Goal: Contribute content

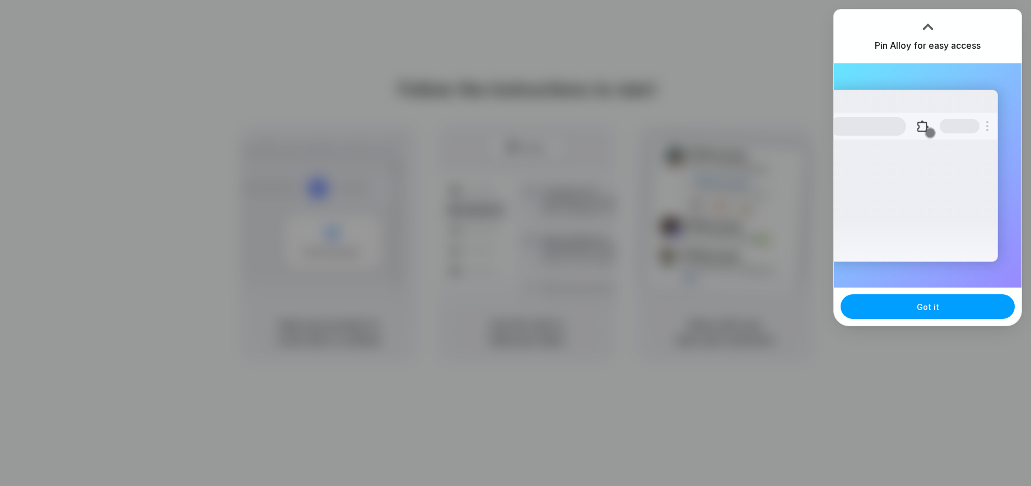
click at [979, 308] on button "Got it" at bounding box center [928, 306] width 174 height 25
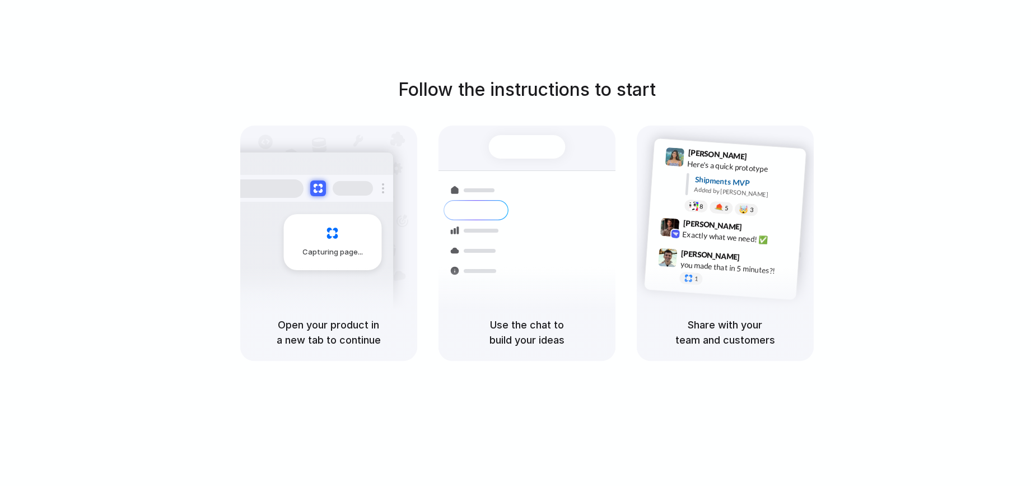
click at [517, 152] on div at bounding box center [527, 147] width 77 height 24
click at [399, 207] on div "Capturing page" at bounding box center [328, 215] width 177 height 178
drag, startPoint x: 948, startPoint y: 156, endPoint x: 962, endPoint y: 127, distance: 31.8
click at [516, 243] on div at bounding box center [516, 243] width 0 height 0
drag, startPoint x: 1006, startPoint y: 24, endPoint x: 1006, endPoint y: 1, distance: 23.5
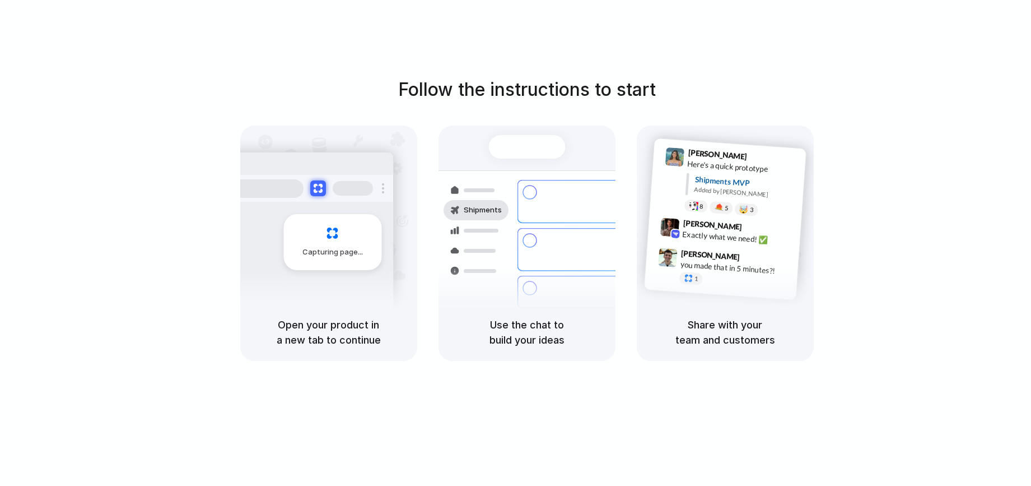
click at [516, 243] on div at bounding box center [516, 243] width 0 height 0
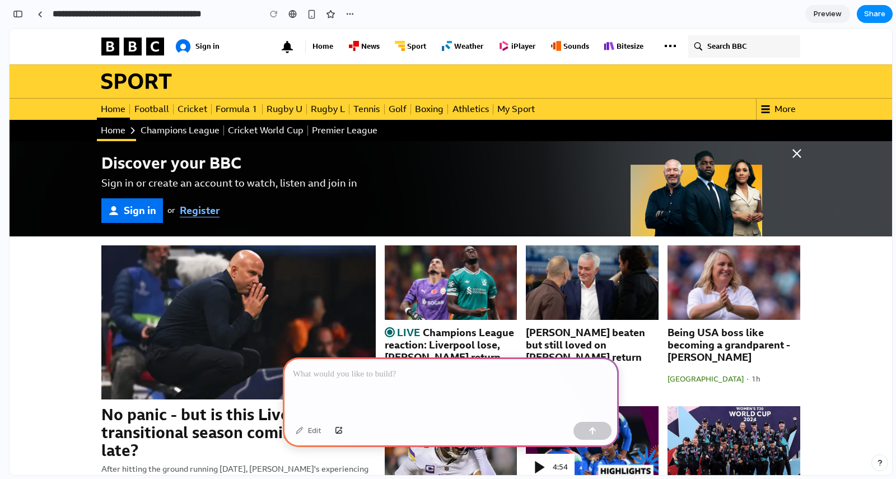
click at [427, 370] on p at bounding box center [451, 374] width 316 height 13
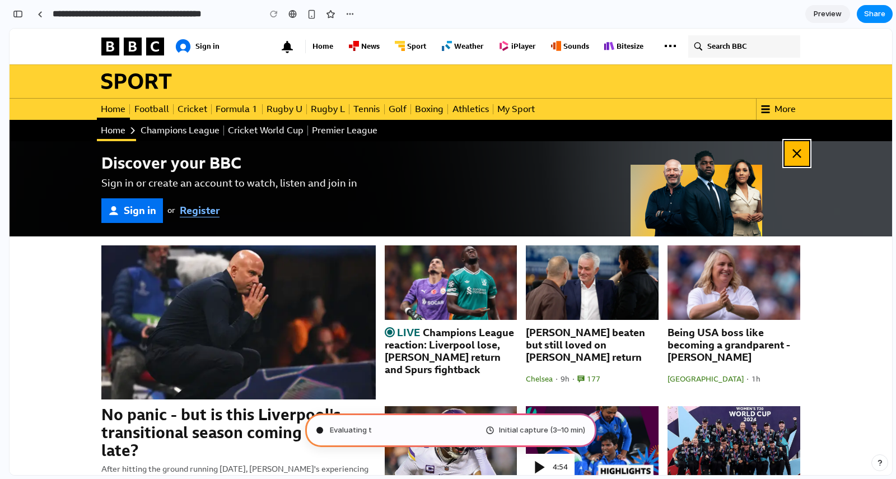
click at [805, 154] on button "Close sign in banner" at bounding box center [797, 153] width 25 height 25
click at [798, 154] on icon "Sign In Banner" at bounding box center [797, 153] width 9 height 9
click at [800, 156] on icon "Sign In Banner" at bounding box center [797, 153] width 9 height 9
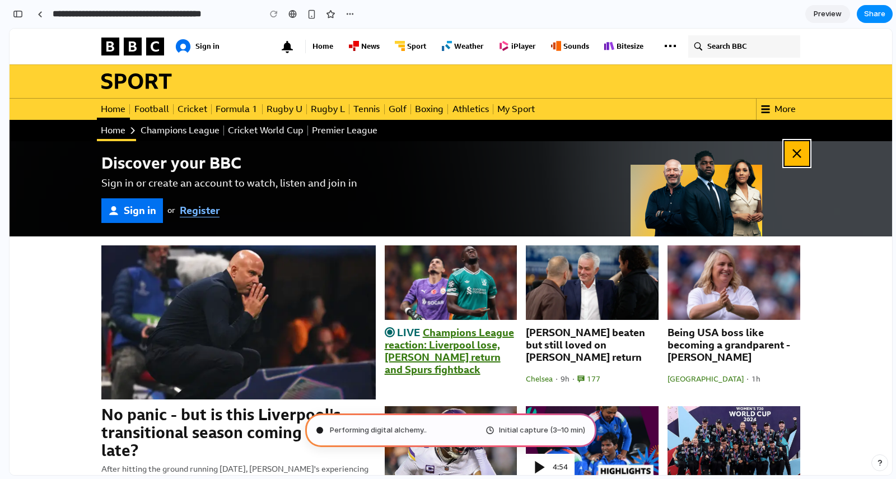
scroll to position [1, 0]
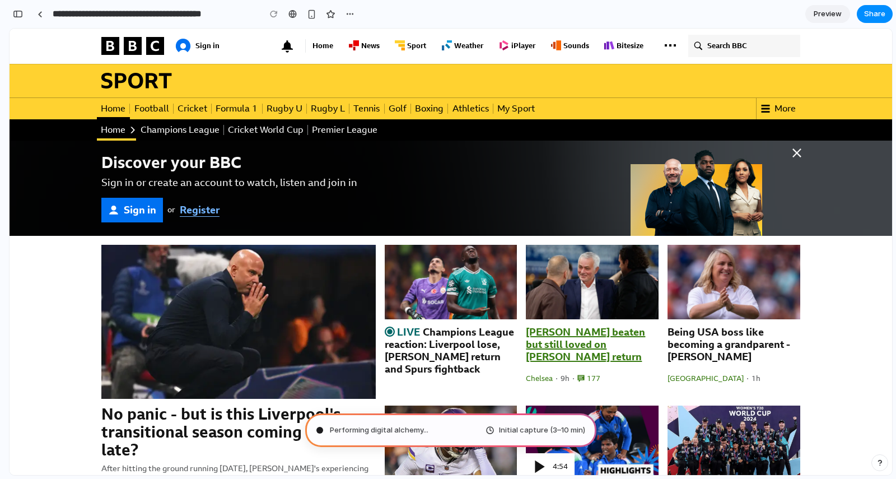
click at [629, 343] on link "[PERSON_NAME] beaten but still loved on [PERSON_NAME] return" at bounding box center [592, 344] width 133 height 37
click at [833, 332] on div "No panic - but is this Liverpool's transitional season coming a year late? Afte…" at bounding box center [451, 451] width 883 height 430
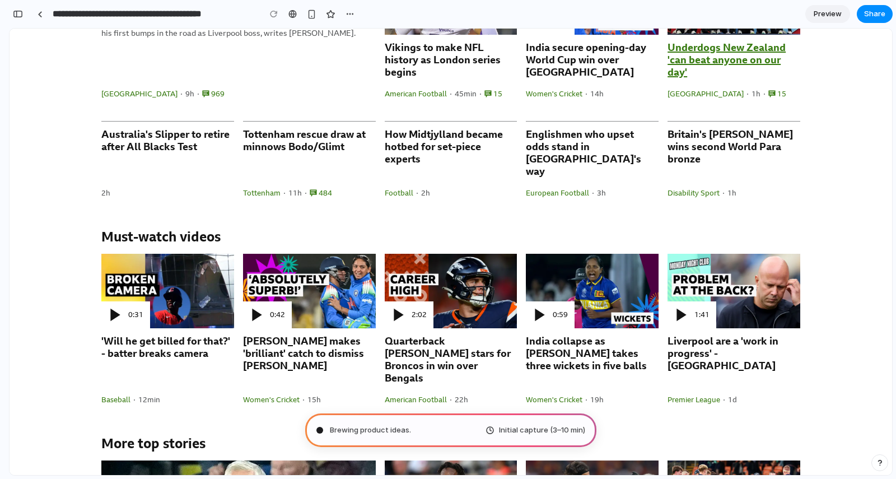
scroll to position [0, 0]
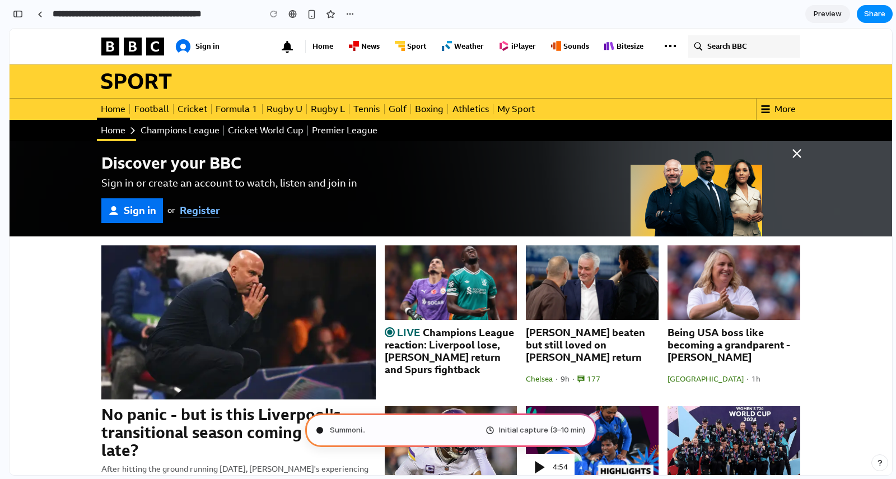
type input "**********"
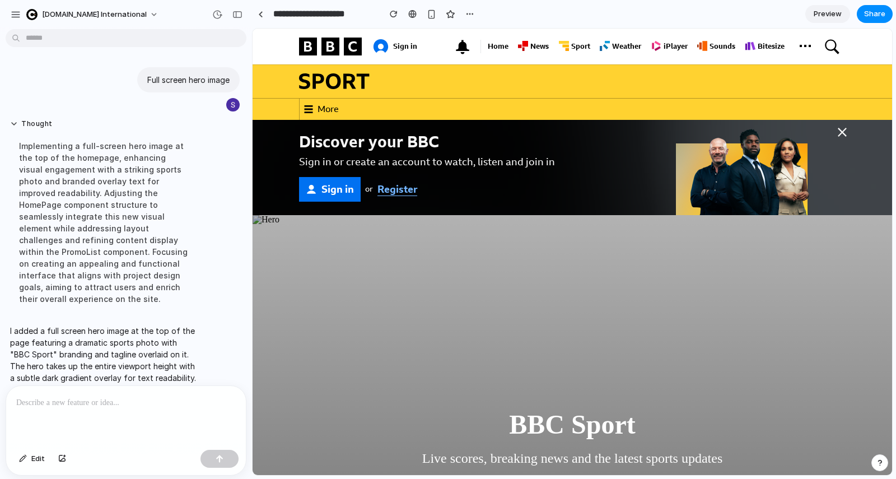
click at [92, 409] on div at bounding box center [126, 415] width 240 height 59
click at [306, 110] on icon at bounding box center [308, 109] width 9 height 9
click at [313, 110] on link "More" at bounding box center [322, 109] width 44 height 21
click at [264, 17] on link at bounding box center [260, 14] width 17 height 17
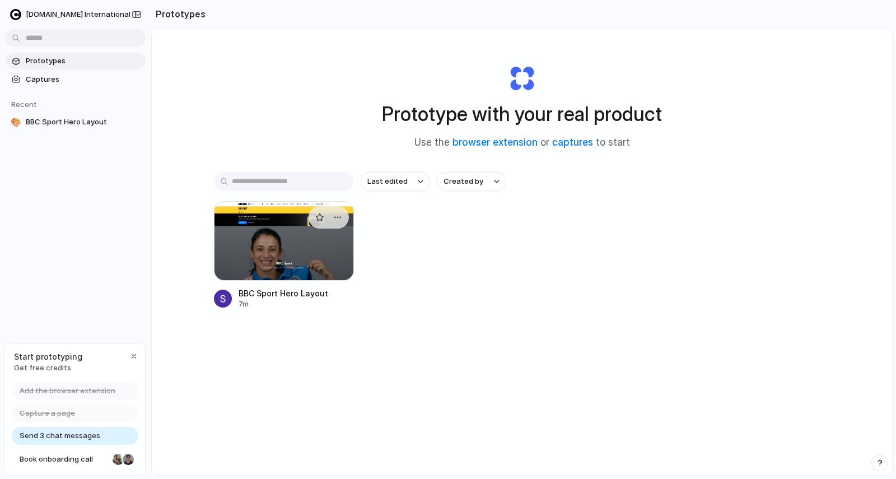
click at [289, 245] on div at bounding box center [284, 241] width 140 height 80
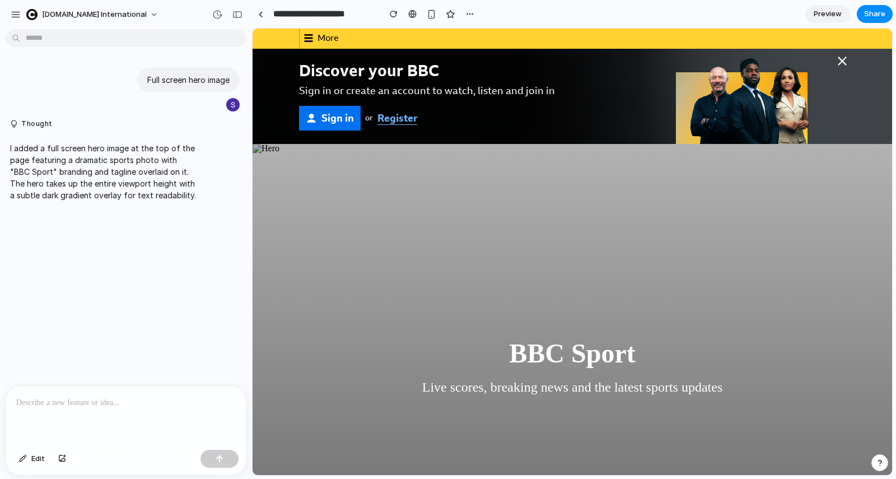
scroll to position [49, 0]
